Goal: Task Accomplishment & Management: Manage account settings

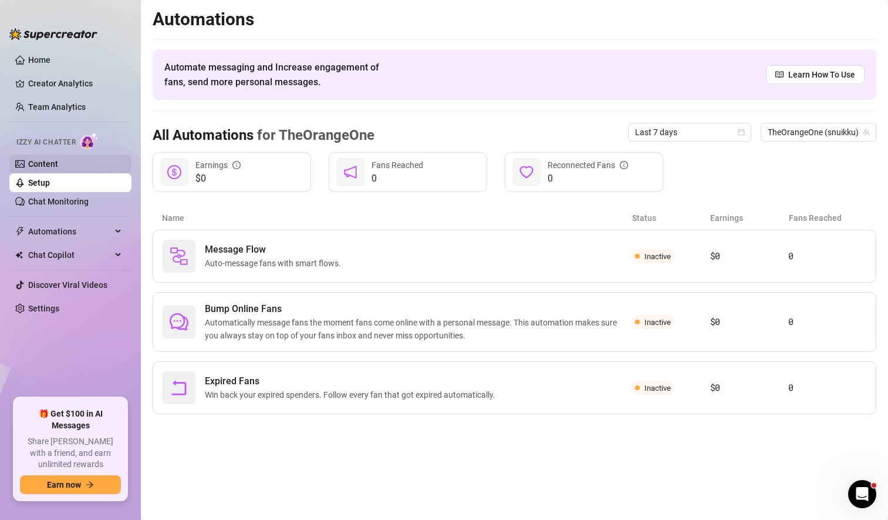
click at [53, 164] on link "Content" at bounding box center [43, 163] width 30 height 9
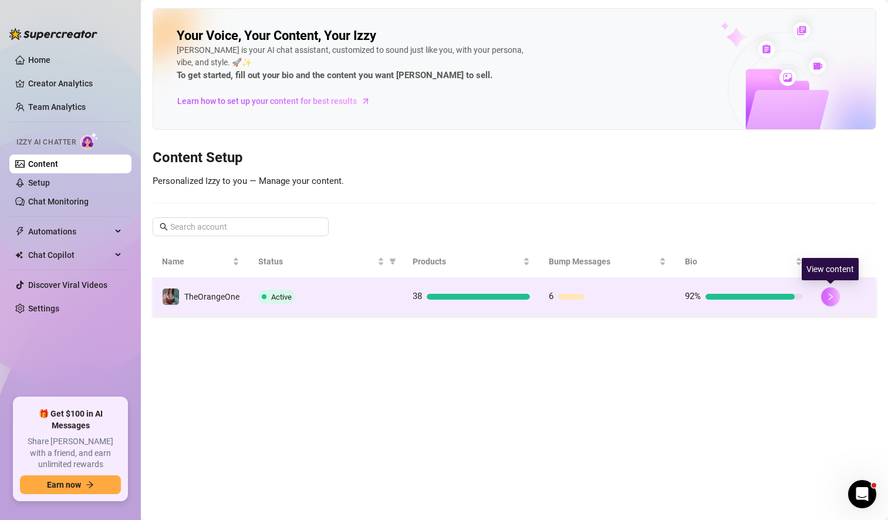
click at [831, 294] on icon "right" at bounding box center [831, 296] width 8 height 8
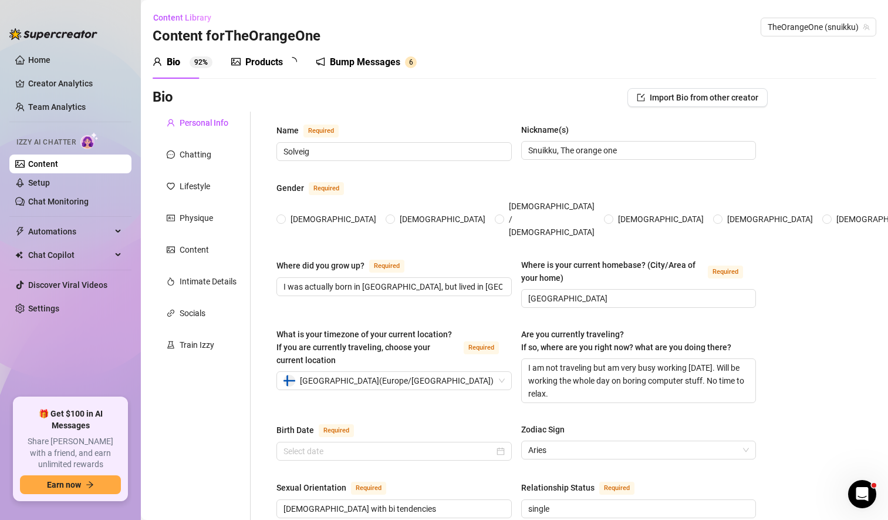
radio input "true"
type input "[DATE]"
click at [76, 228] on span "Automations" at bounding box center [69, 231] width 83 height 19
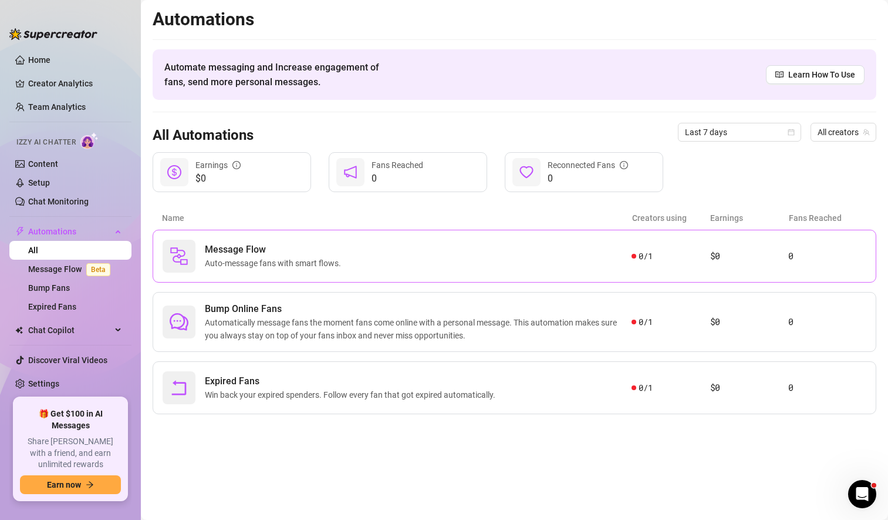
click at [357, 260] on div "Message Flow Auto-message fans with smart flows." at bounding box center [397, 256] width 469 height 33
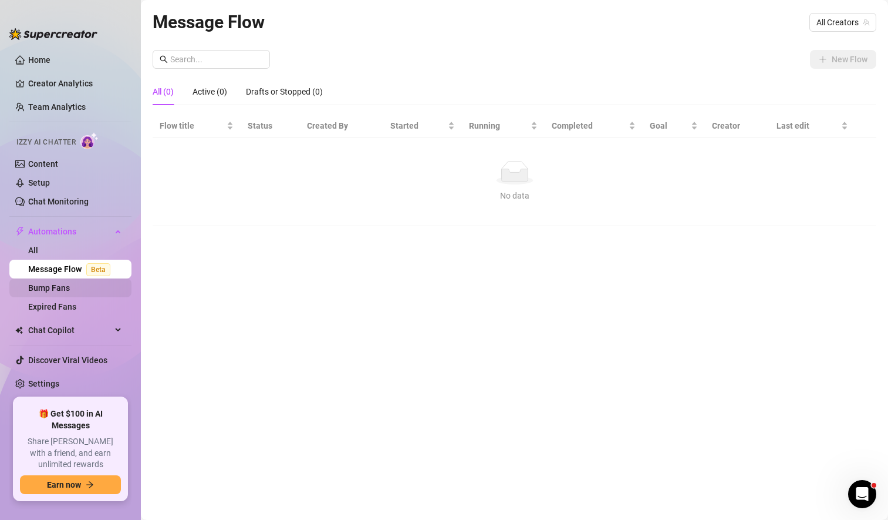
click at [57, 287] on link "Bump Fans" at bounding box center [49, 287] width 42 height 9
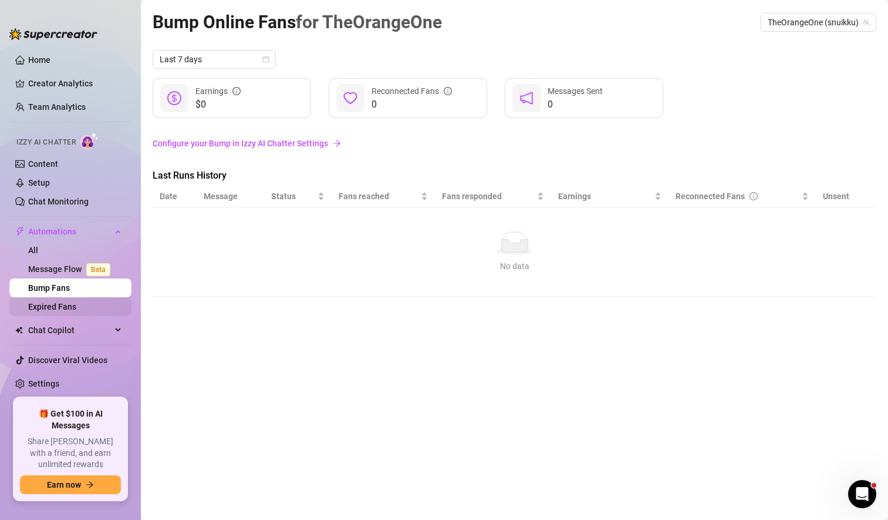
click at [75, 304] on link "Expired Fans" at bounding box center [52, 306] width 48 height 9
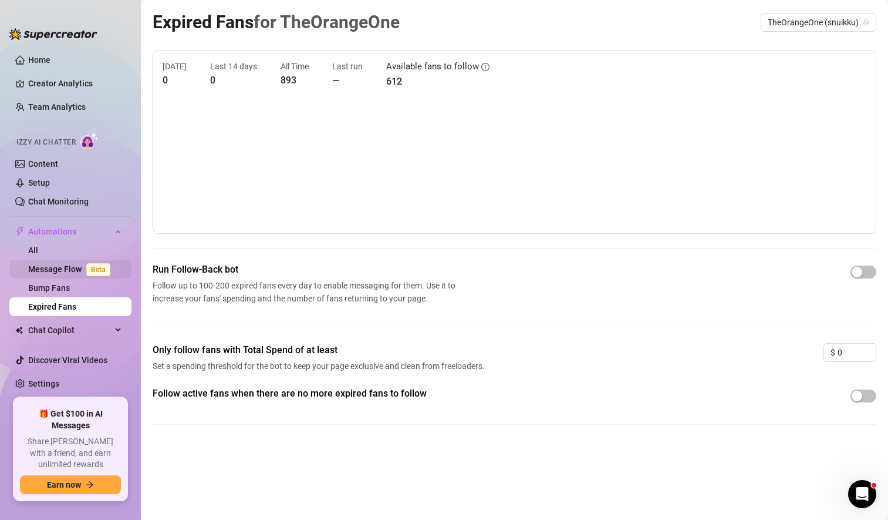
click at [70, 268] on link "Message Flow Beta" at bounding box center [71, 268] width 87 height 9
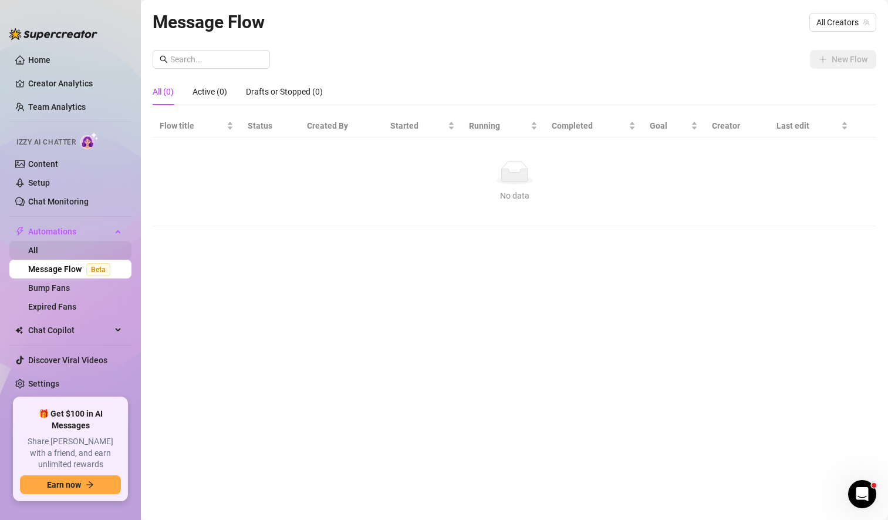
click at [33, 250] on link "All" at bounding box center [33, 249] width 10 height 9
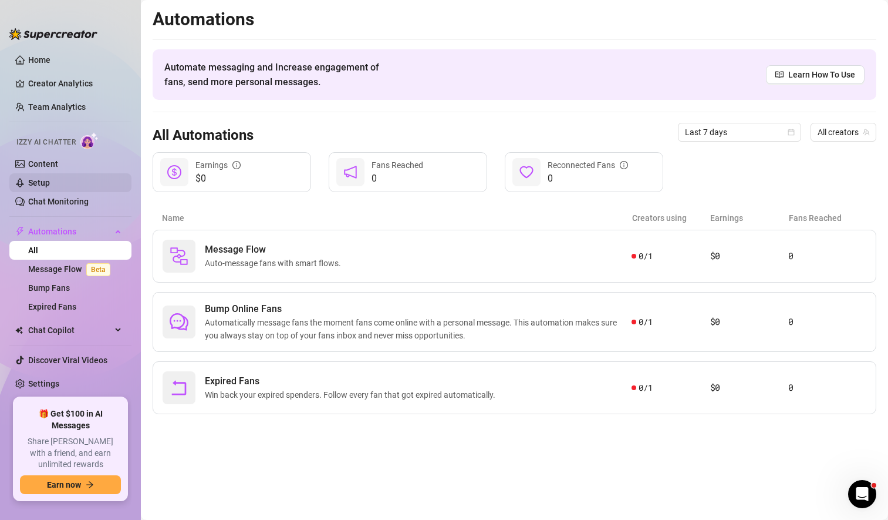
click at [50, 183] on link "Setup" at bounding box center [39, 182] width 22 height 9
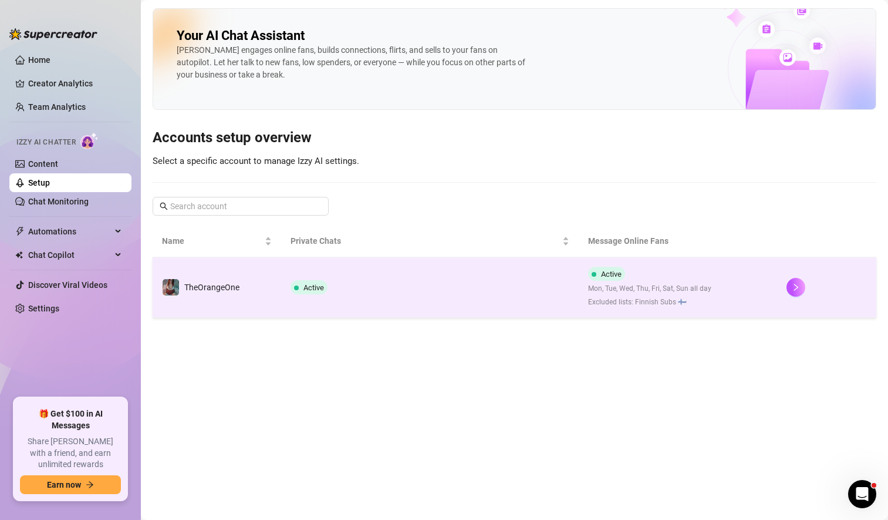
click at [447, 299] on td "Active" at bounding box center [430, 287] width 298 height 60
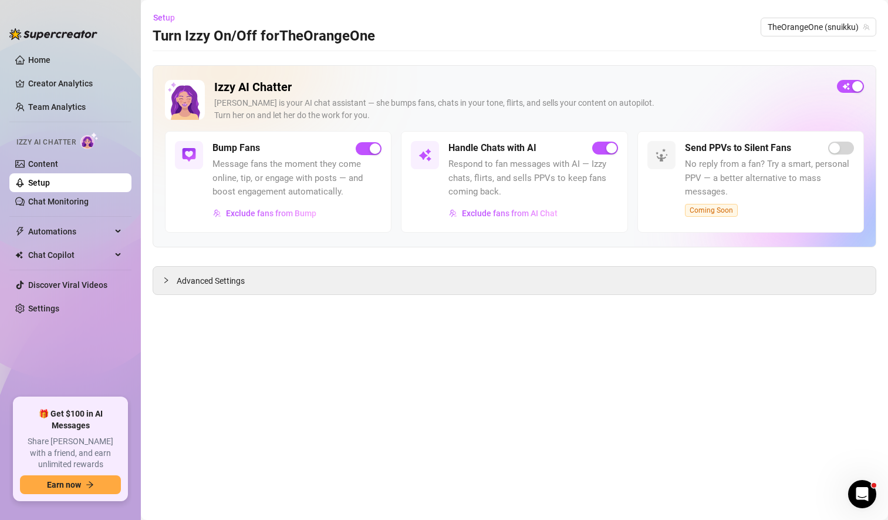
click at [701, 210] on span "Coming Soon" at bounding box center [711, 210] width 53 height 13
click at [237, 278] on span "Advanced Settings" at bounding box center [211, 280] width 68 height 13
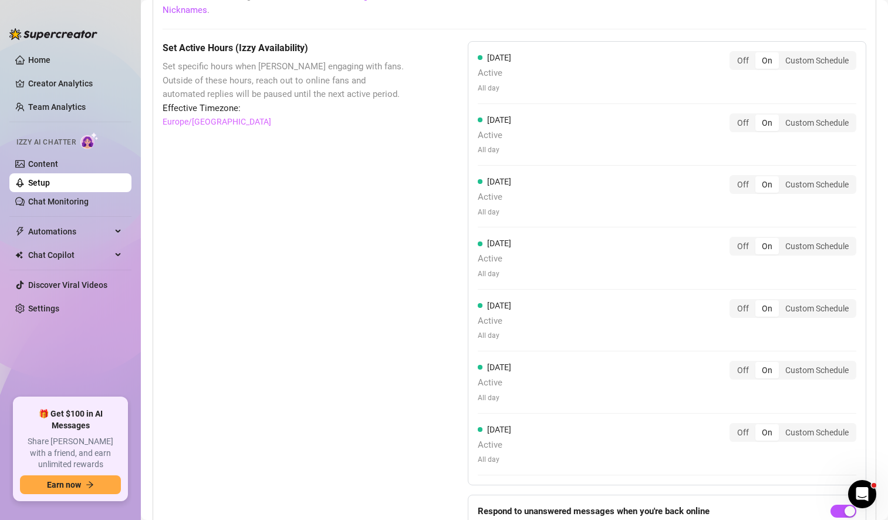
scroll to position [959, 0]
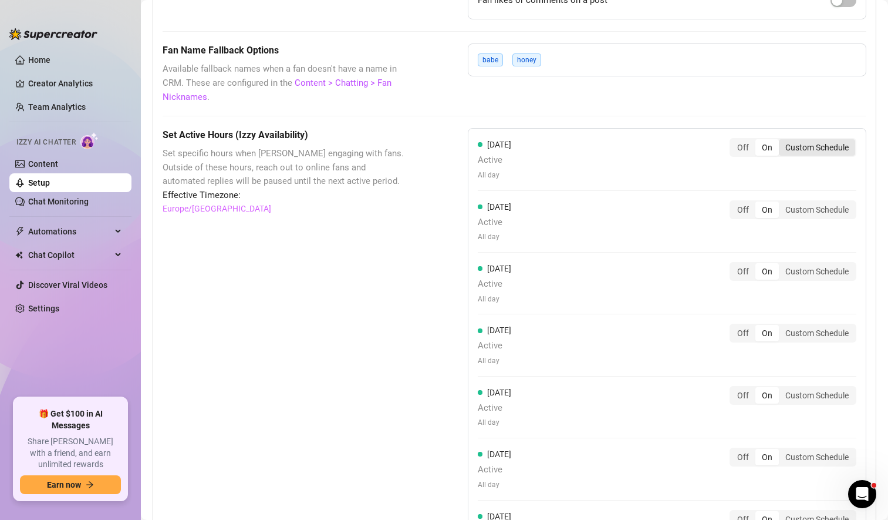
click at [790, 146] on div "Custom Schedule" at bounding box center [817, 147] width 76 height 16
click at [782, 141] on input "Custom Schedule" at bounding box center [782, 141] width 0 height 0
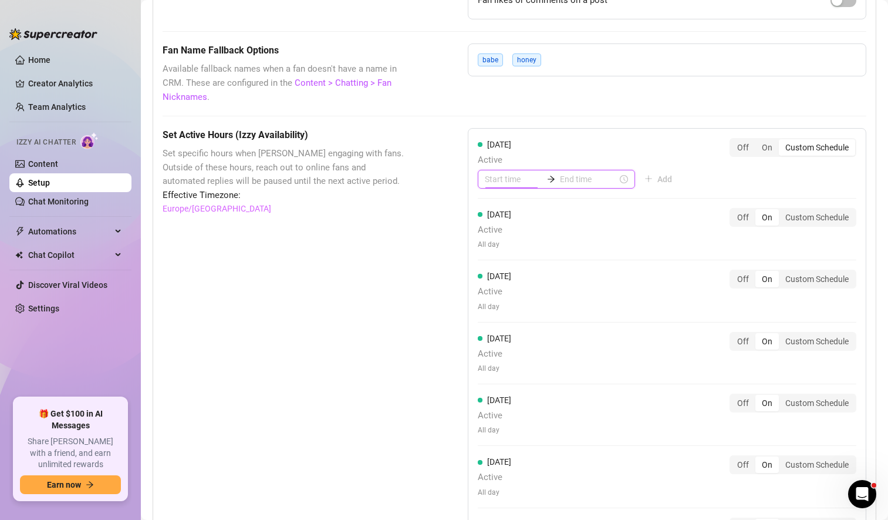
click at [504, 177] on input at bounding box center [514, 179] width 58 height 13
click at [489, 209] on div "00" at bounding box center [491, 210] width 28 height 16
click at [487, 258] on div "03" at bounding box center [491, 259] width 28 height 16
type input "00:00"
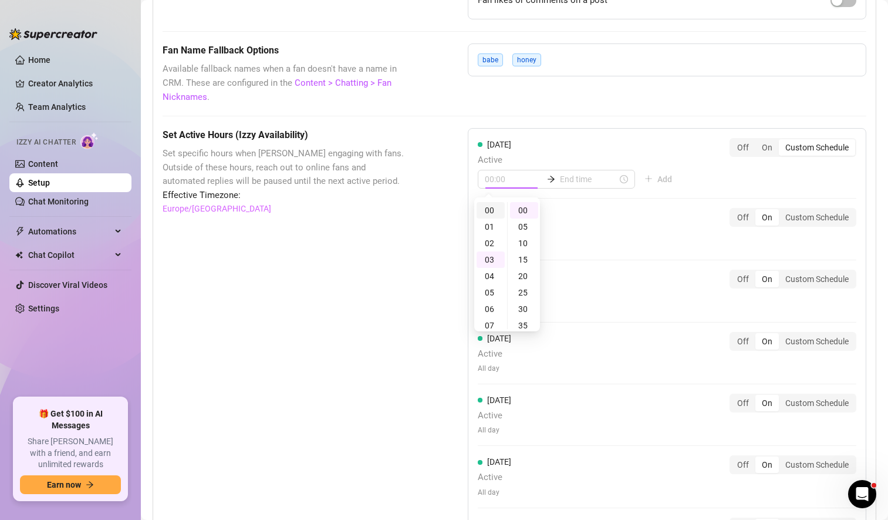
click at [490, 205] on div "00" at bounding box center [491, 210] width 28 height 16
click at [523, 210] on div "00" at bounding box center [524, 210] width 28 height 16
click at [520, 177] on input "00:00" at bounding box center [514, 179] width 58 height 13
click at [574, 181] on input at bounding box center [589, 179] width 58 height 13
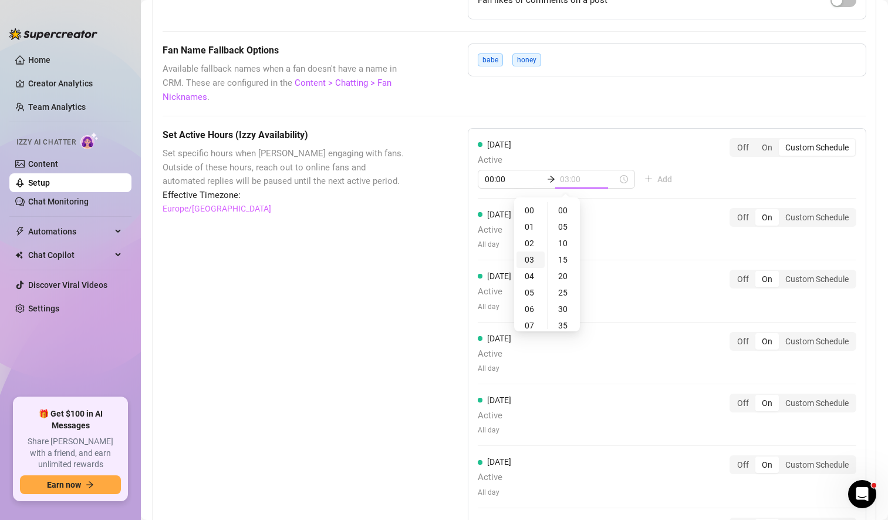
click at [531, 263] on div "03" at bounding box center [531, 259] width 28 height 16
click at [562, 257] on div "15" at bounding box center [564, 259] width 28 height 16
click at [563, 260] on div "30" at bounding box center [564, 259] width 28 height 16
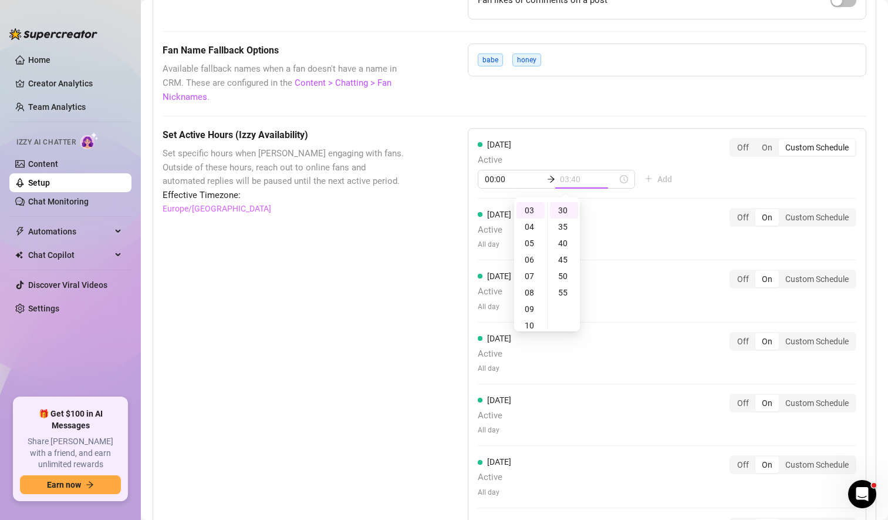
type input "03:30"
click at [676, 182] on div "[DATE] Active 00:00 03:30 Add Off On Custom Schedule [DATE] Active All day Off …" at bounding box center [667, 354] width 399 height 452
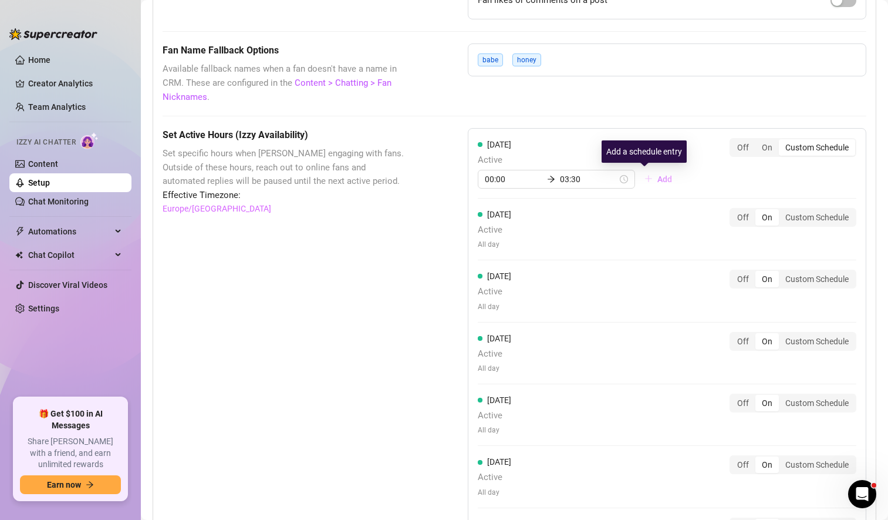
click at [658, 180] on span "Add" at bounding box center [665, 178] width 15 height 9
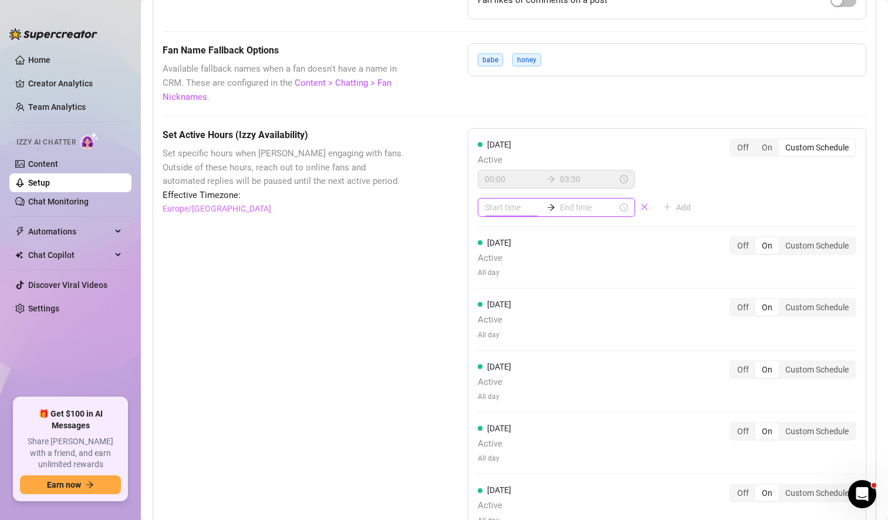
click at [508, 210] on input at bounding box center [514, 207] width 58 height 13
click at [487, 352] on div "07" at bounding box center [491, 353] width 28 height 16
type input "07:00"
click at [524, 237] on div "00" at bounding box center [524, 238] width 28 height 16
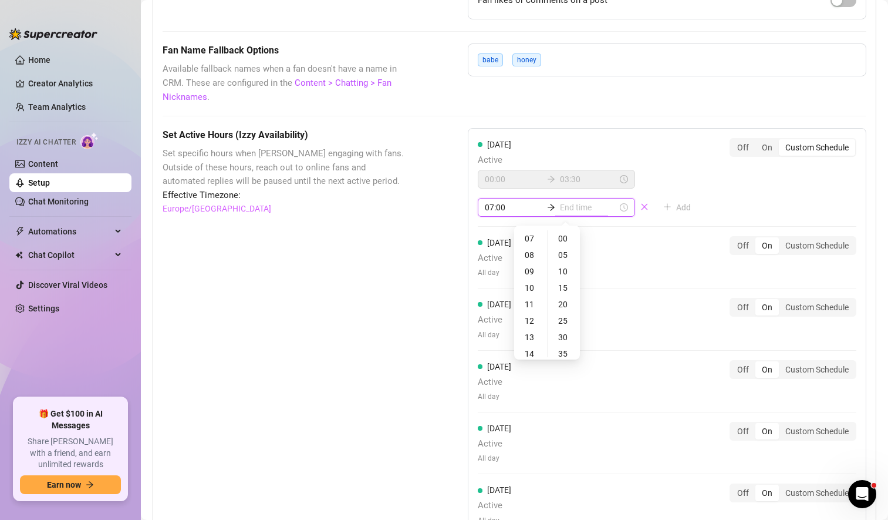
click at [564, 208] on input at bounding box center [589, 207] width 58 height 13
type input "16:00"
click at [531, 264] on div "23" at bounding box center [531, 263] width 28 height 16
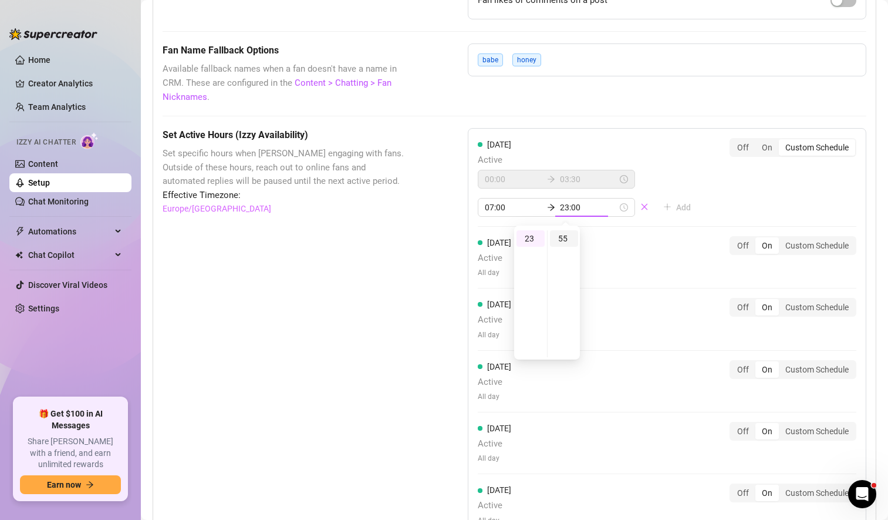
type input "23:55"
click at [561, 239] on div "55" at bounding box center [564, 238] width 28 height 16
click at [559, 238] on div "55" at bounding box center [564, 238] width 28 height 16
click at [700, 193] on div "[DATE] Active 00:00 03:30 07:00 23:55 Add Off On Custom Schedule [DATE] Active …" at bounding box center [667, 368] width 399 height 480
